Goal: Task Accomplishment & Management: Use online tool/utility

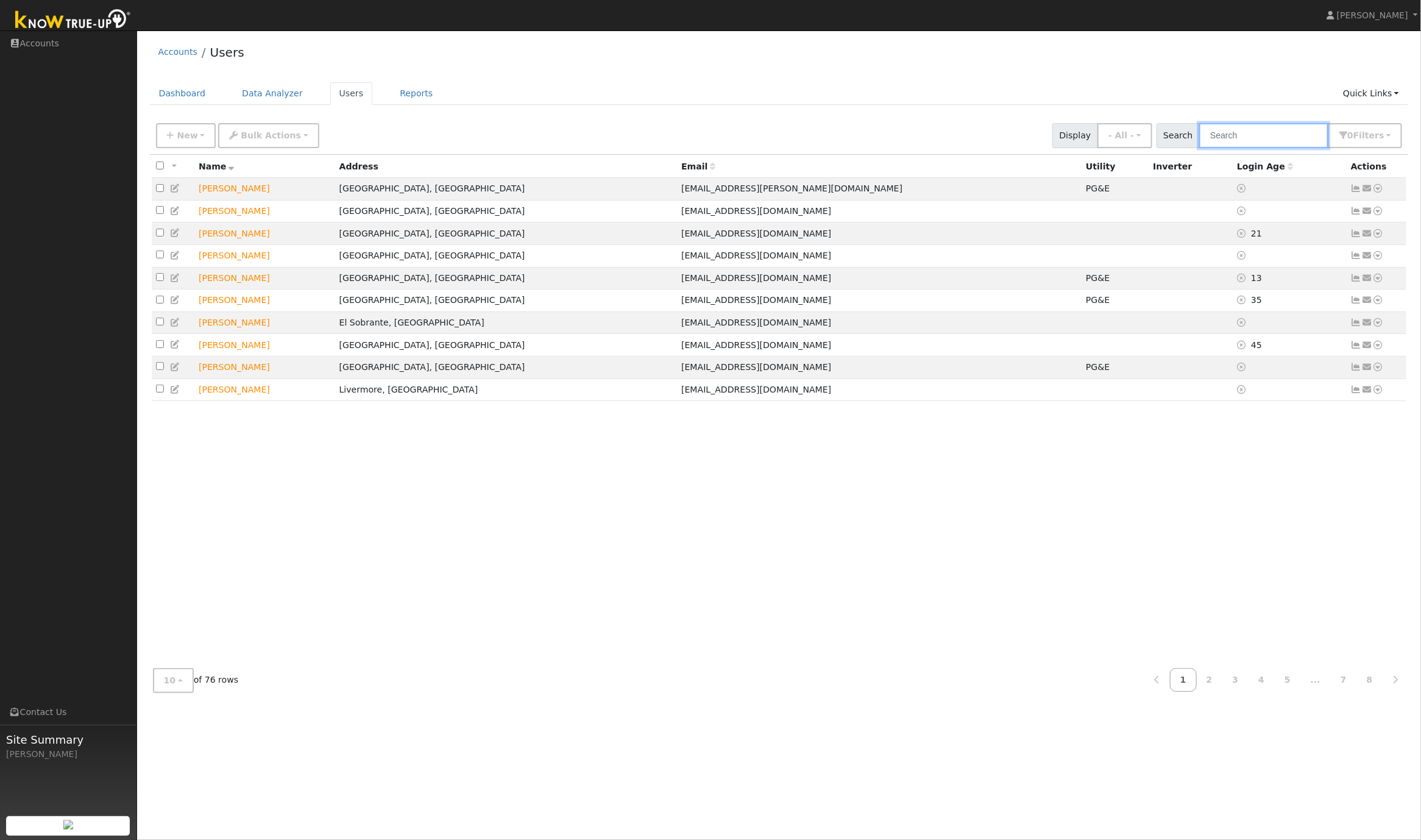
click at [1266, 140] on input "text" at bounding box center [1264, 135] width 130 height 25
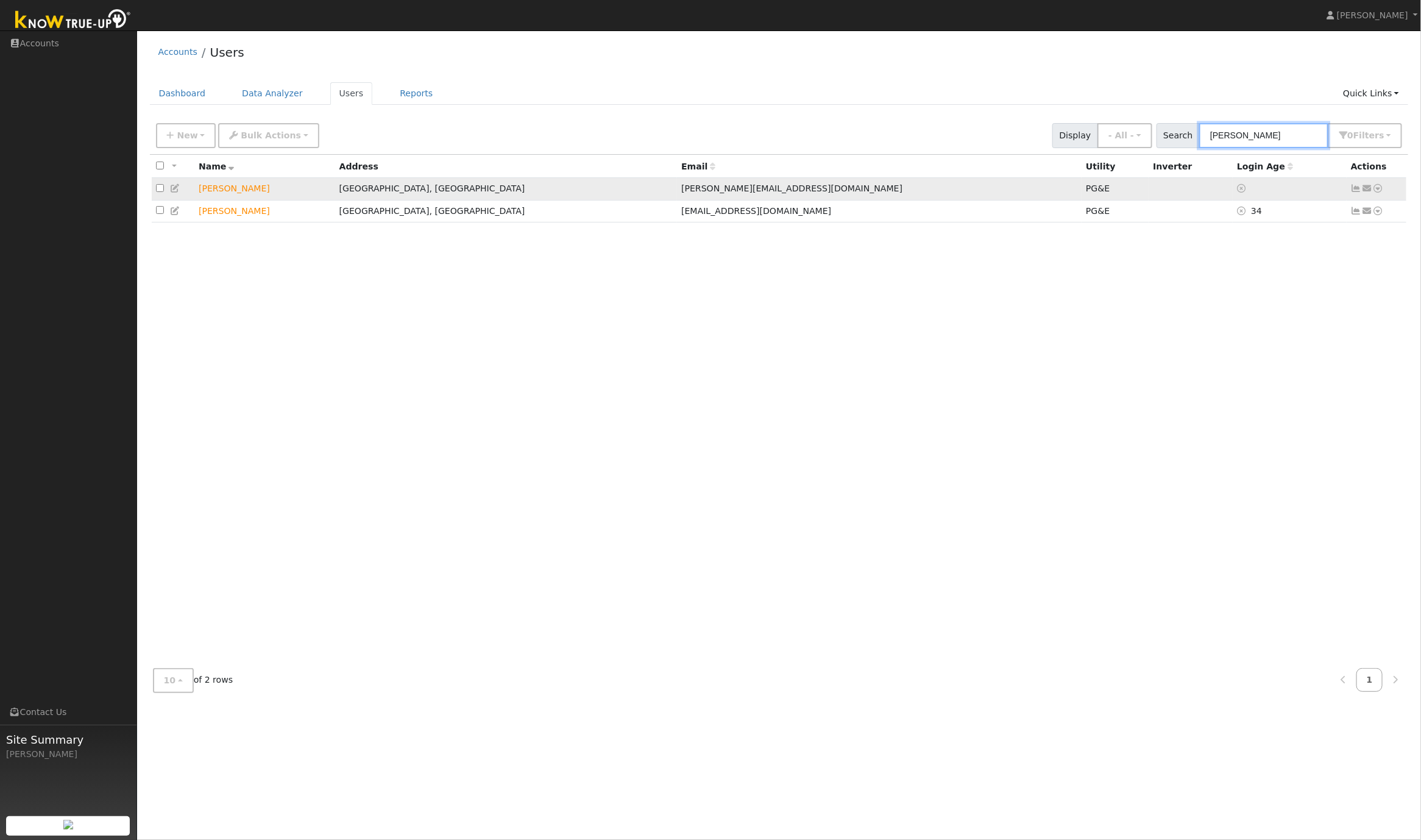
type input "[PERSON_NAME]"
click at [1379, 191] on icon at bounding box center [1378, 188] width 11 height 9
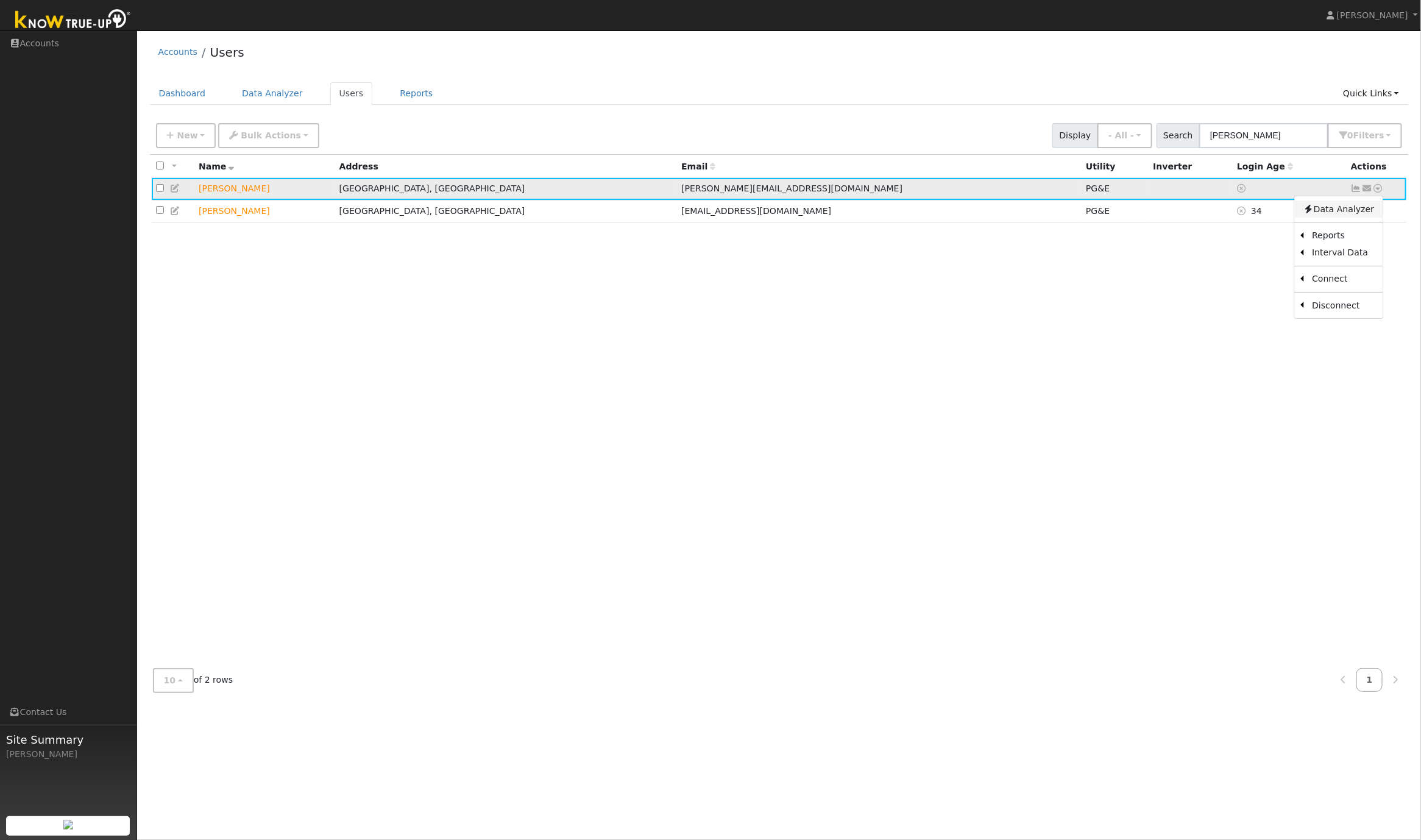
click at [1348, 214] on link "Data Analyzer" at bounding box center [1338, 210] width 89 height 18
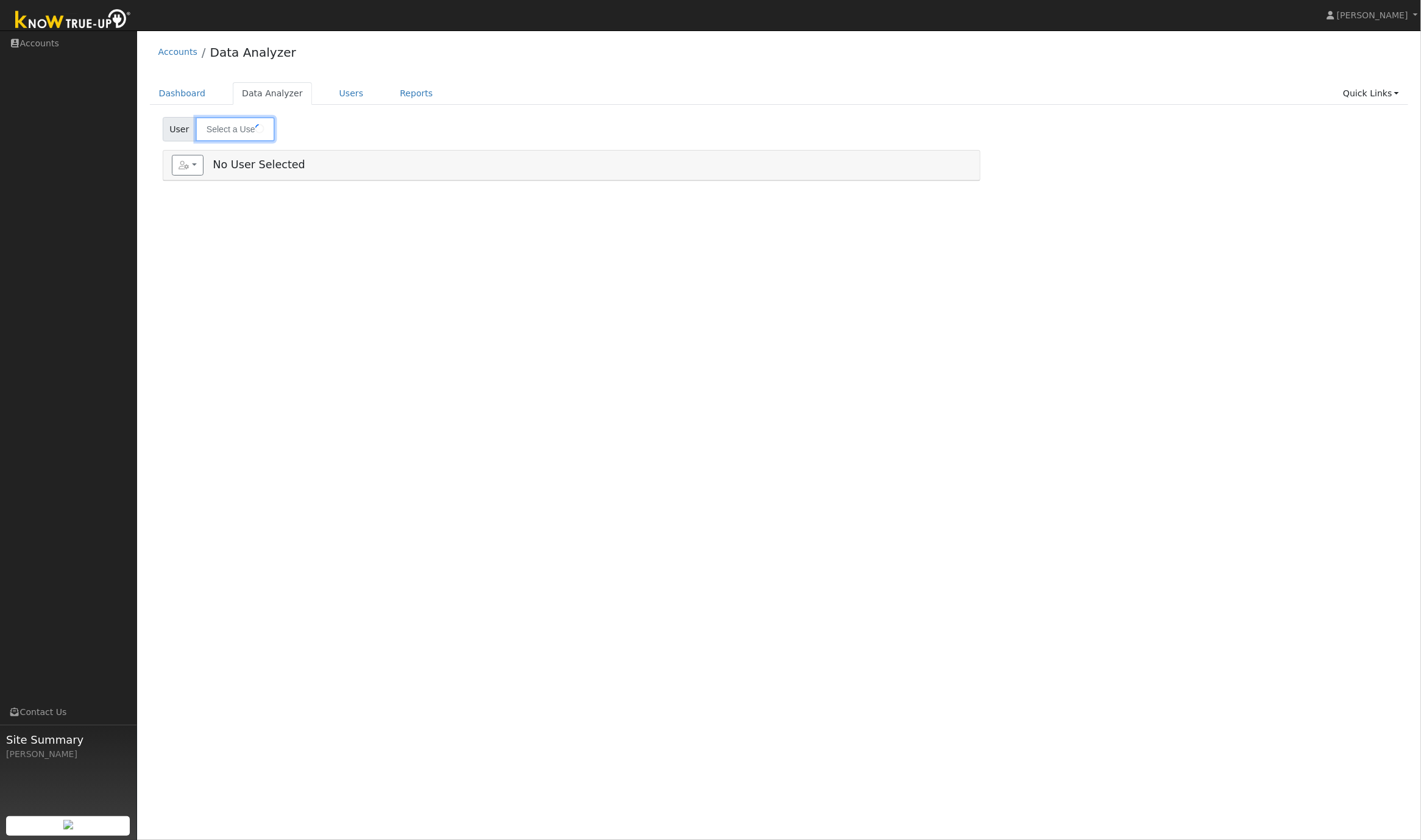
type input "[PERSON_NAME]"
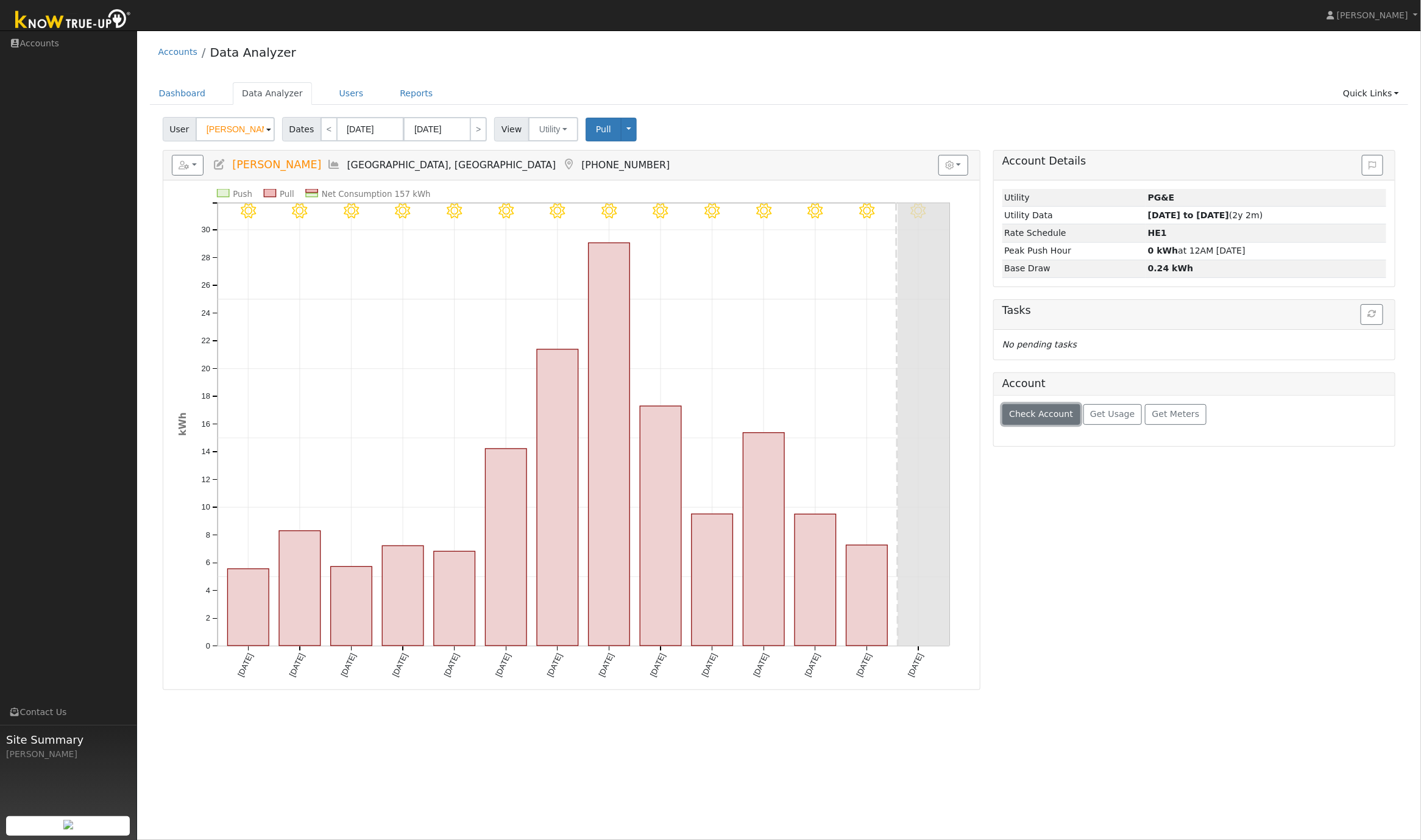
click at [1053, 419] on span "Check Account" at bounding box center [1042, 414] width 64 height 10
